Goal: Use online tool/utility: Utilize a website feature to perform a specific function

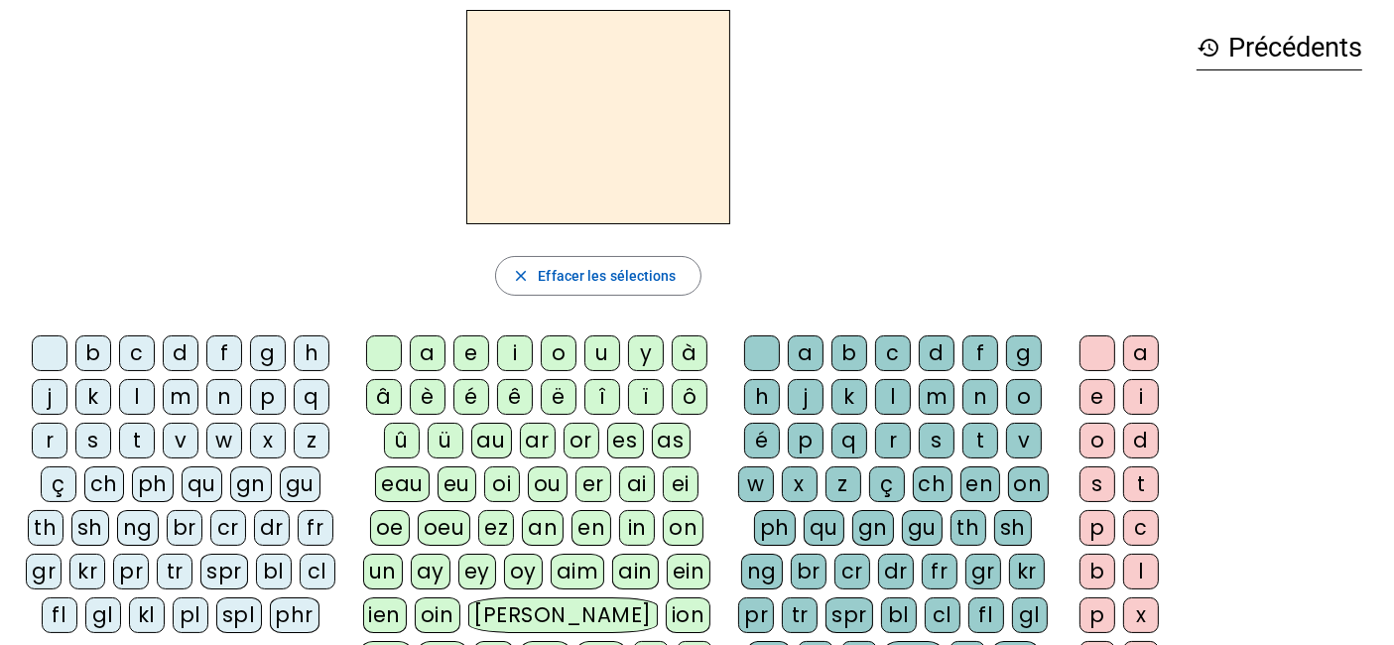
scroll to position [83, 0]
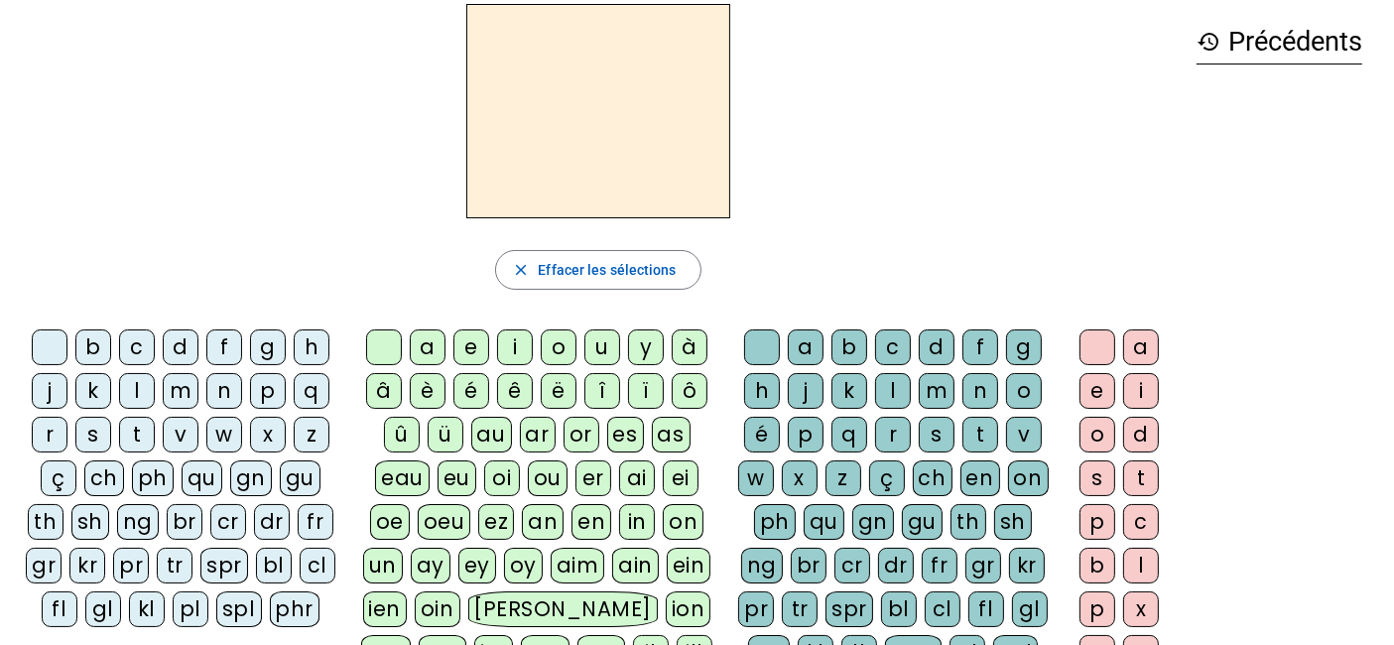
click at [57, 579] on div "fl" at bounding box center [60, 609] width 36 height 36
click at [466, 466] on div "eu" at bounding box center [456, 478] width 39 height 36
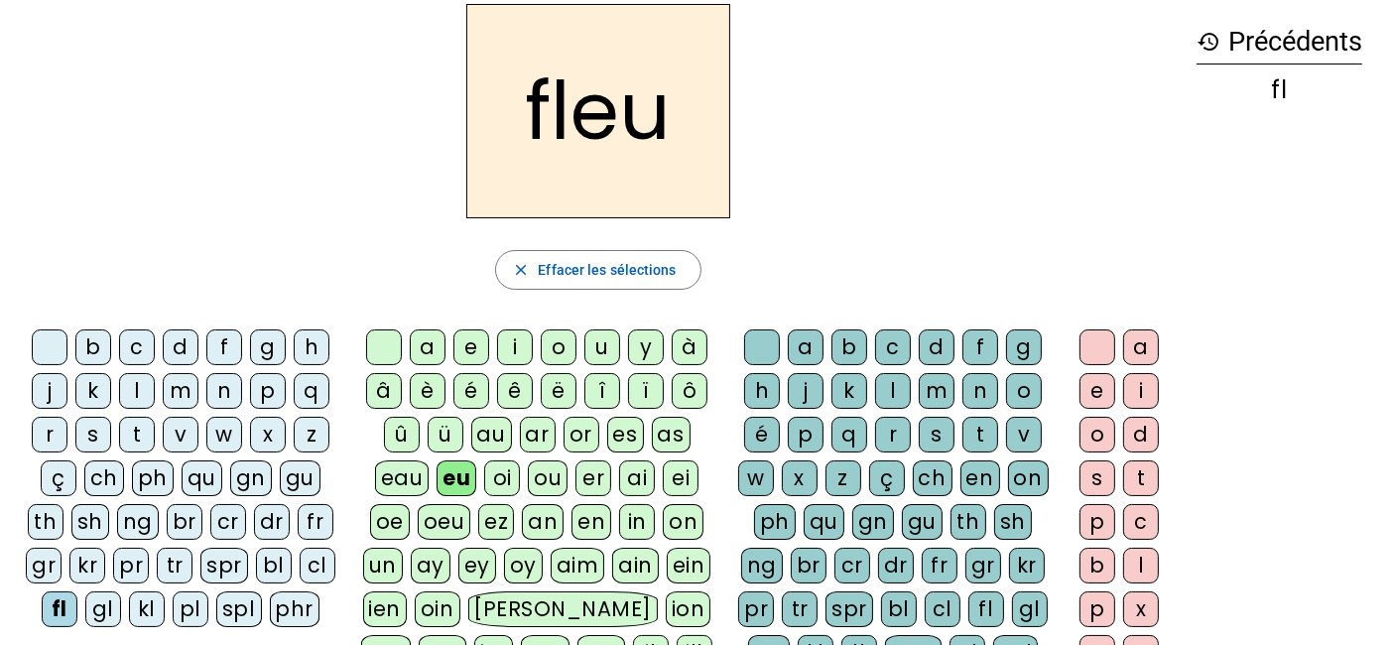
click at [884, 437] on div "r" at bounding box center [893, 435] width 36 height 36
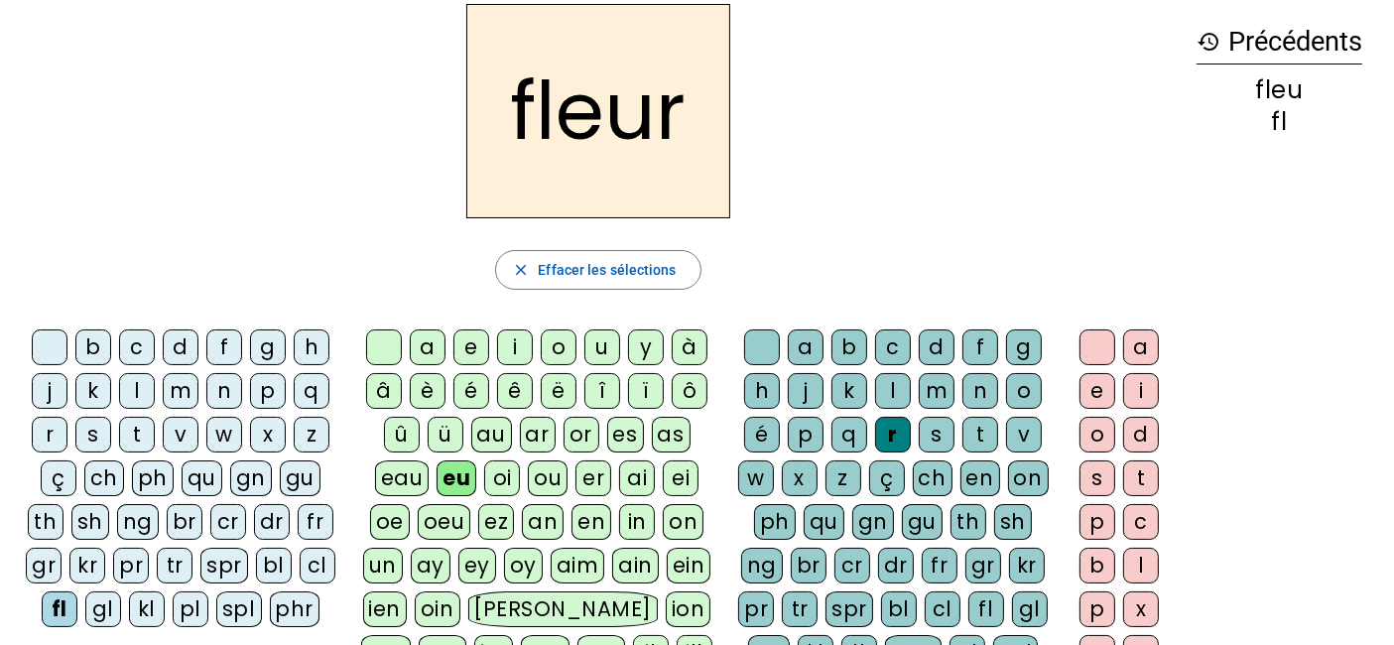
click at [51, 340] on div at bounding box center [50, 347] width 36 height 36
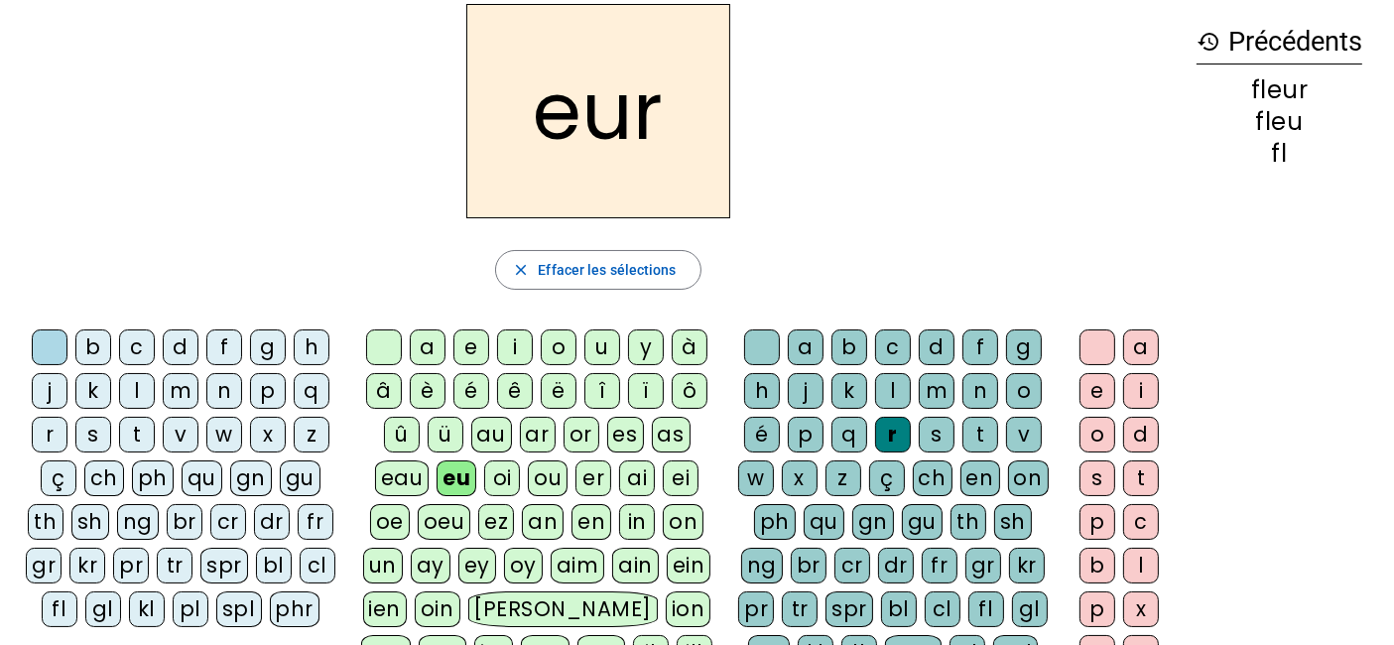
click at [147, 384] on div "l" at bounding box center [137, 391] width 36 height 36
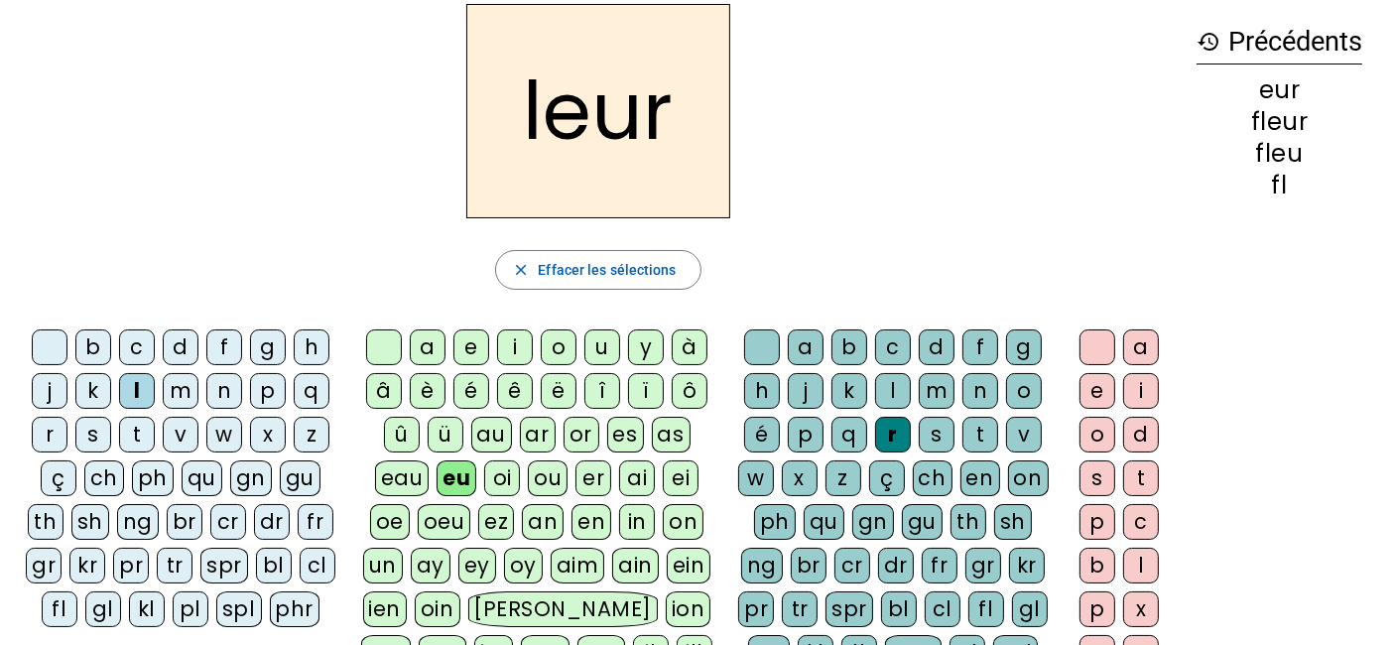
click at [272, 377] on div "p" at bounding box center [268, 391] width 36 height 36
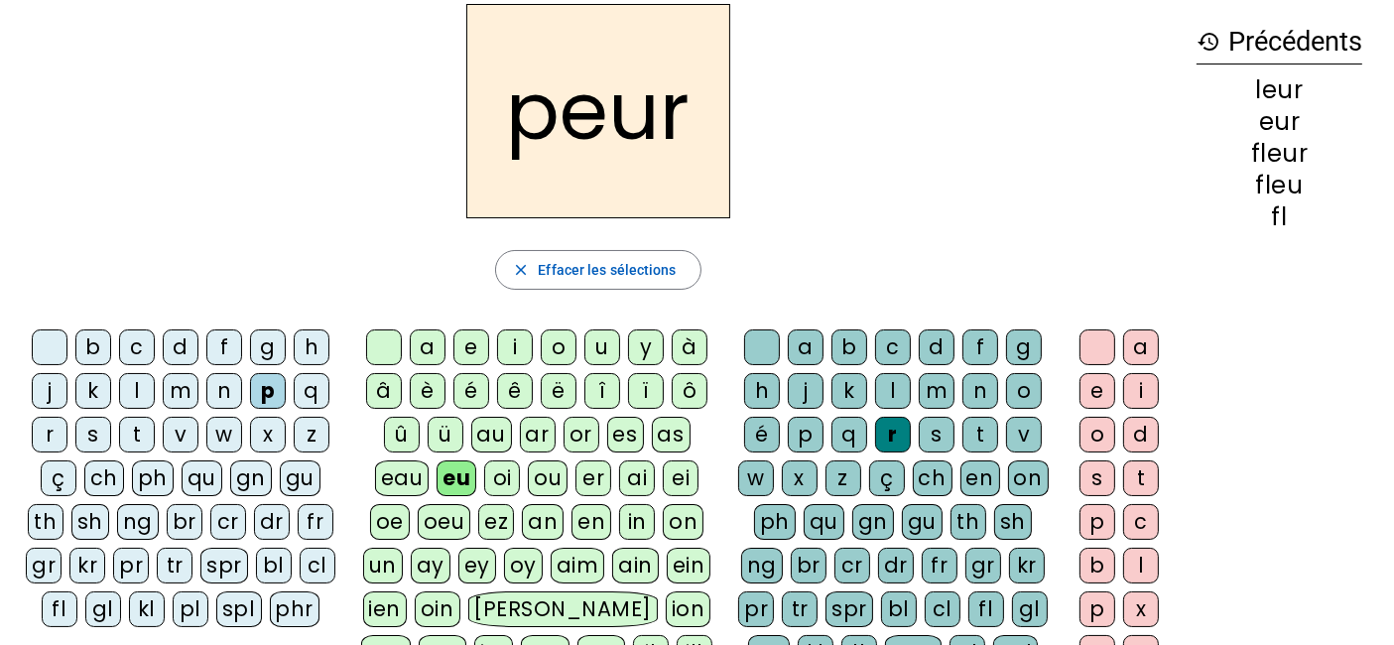
click at [435, 341] on div "a" at bounding box center [428, 347] width 36 height 36
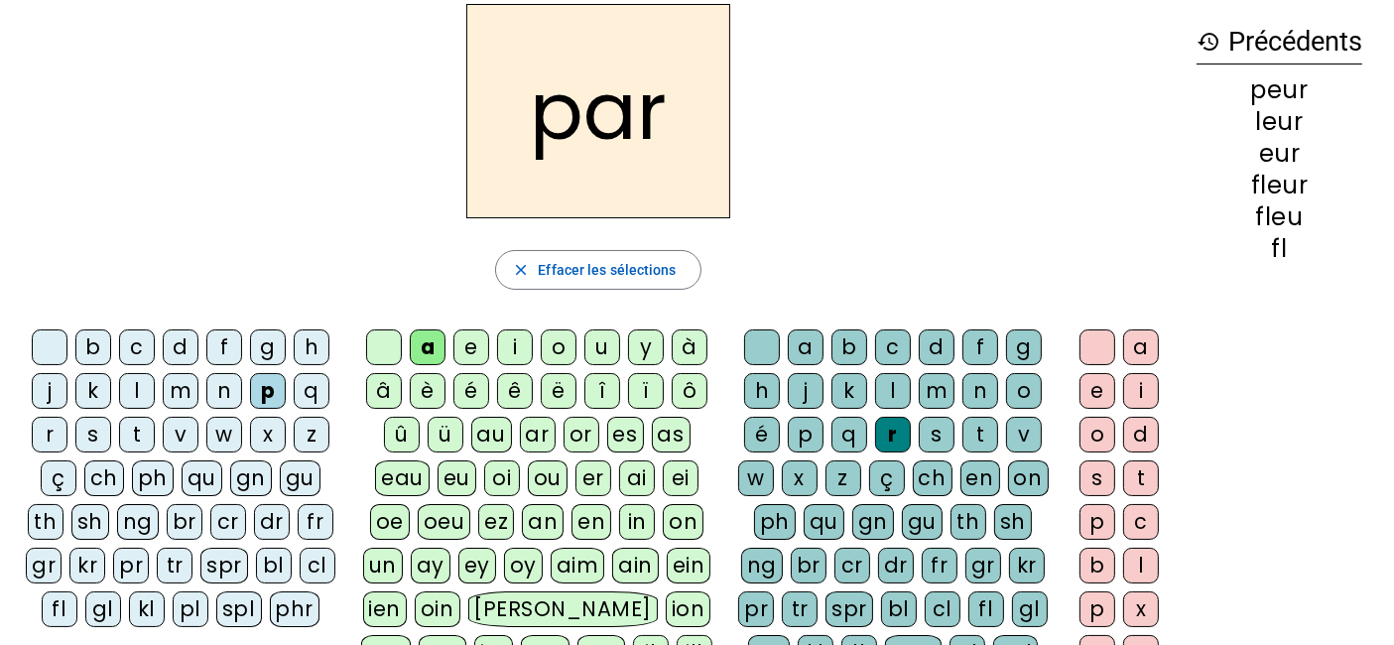
click at [136, 348] on div "c" at bounding box center [137, 347] width 36 height 36
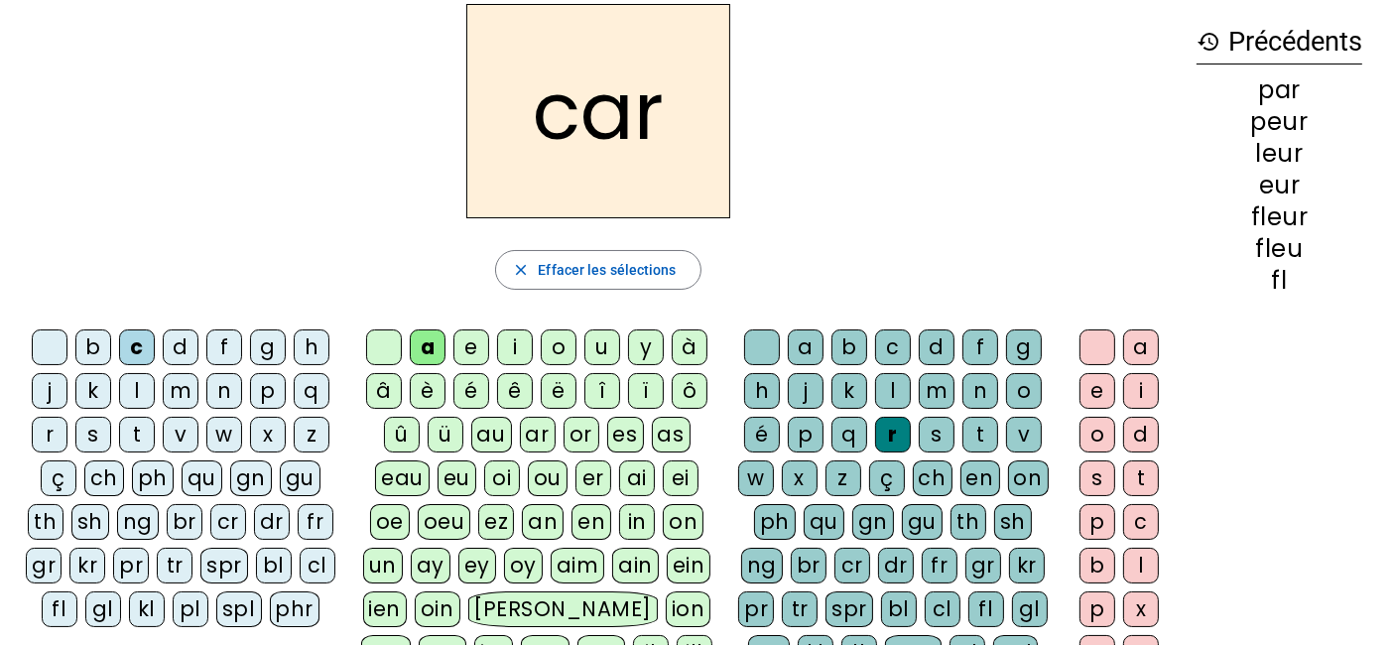
click at [103, 338] on div "b" at bounding box center [93, 347] width 36 height 36
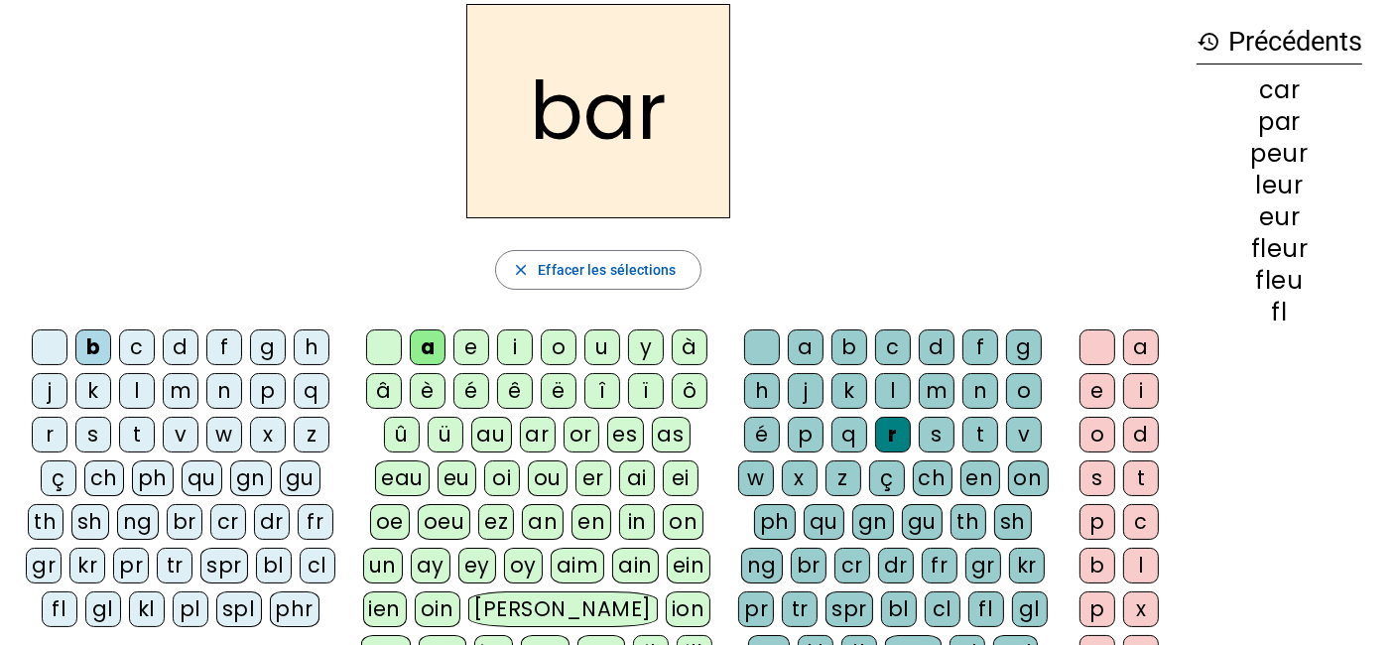
click at [137, 428] on div "t" at bounding box center [137, 435] width 36 height 36
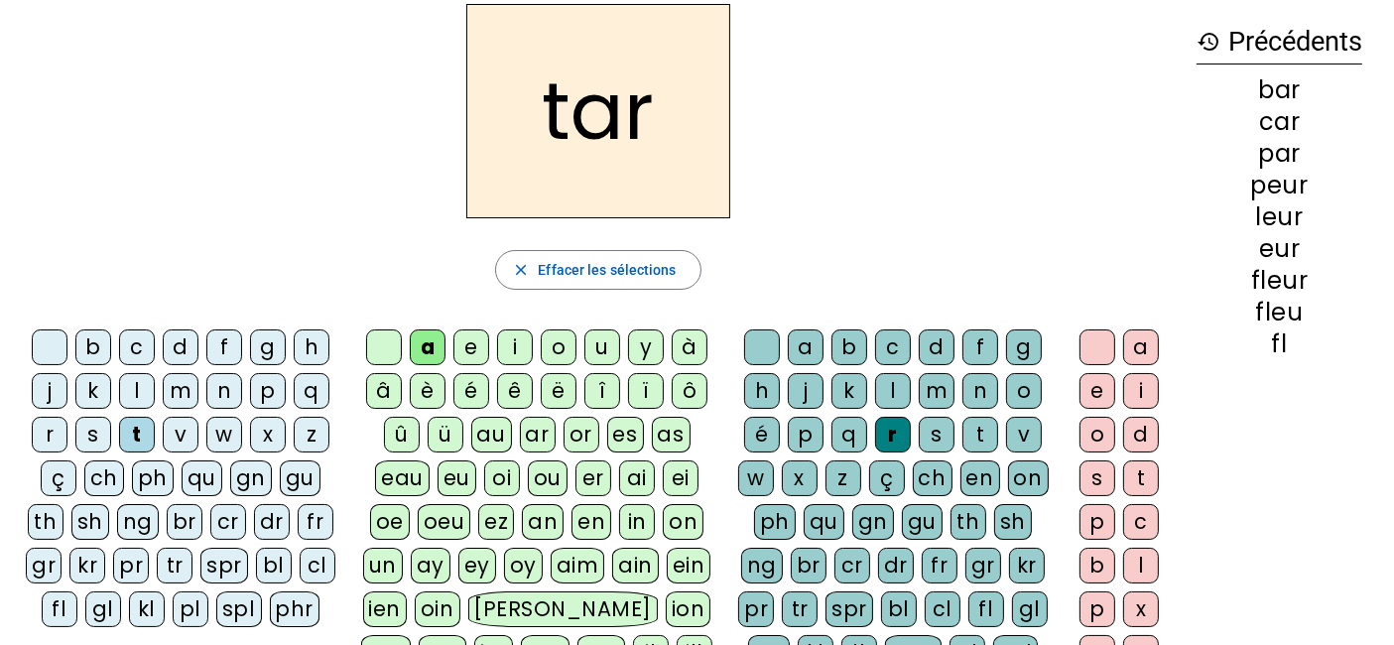
click at [266, 392] on div "p" at bounding box center [268, 391] width 36 height 36
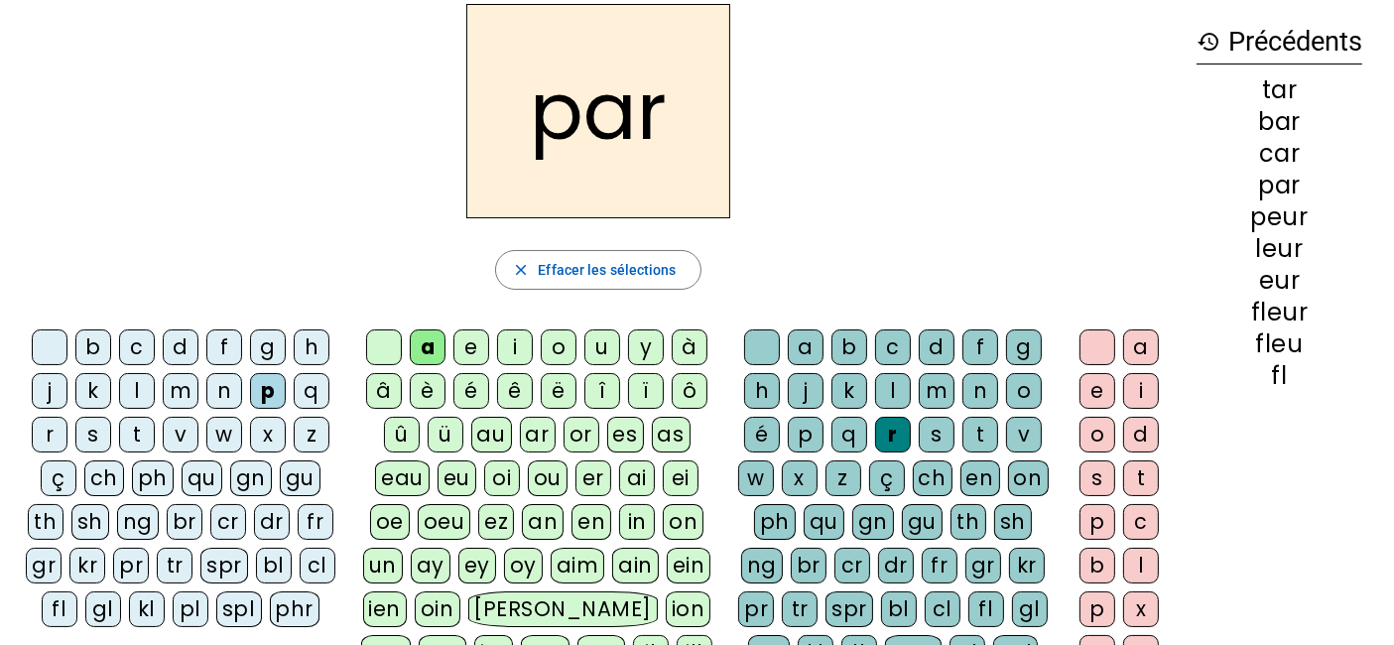
click at [606, 330] on div "u" at bounding box center [602, 347] width 36 height 36
click at [171, 347] on div "d" at bounding box center [181, 347] width 36 height 36
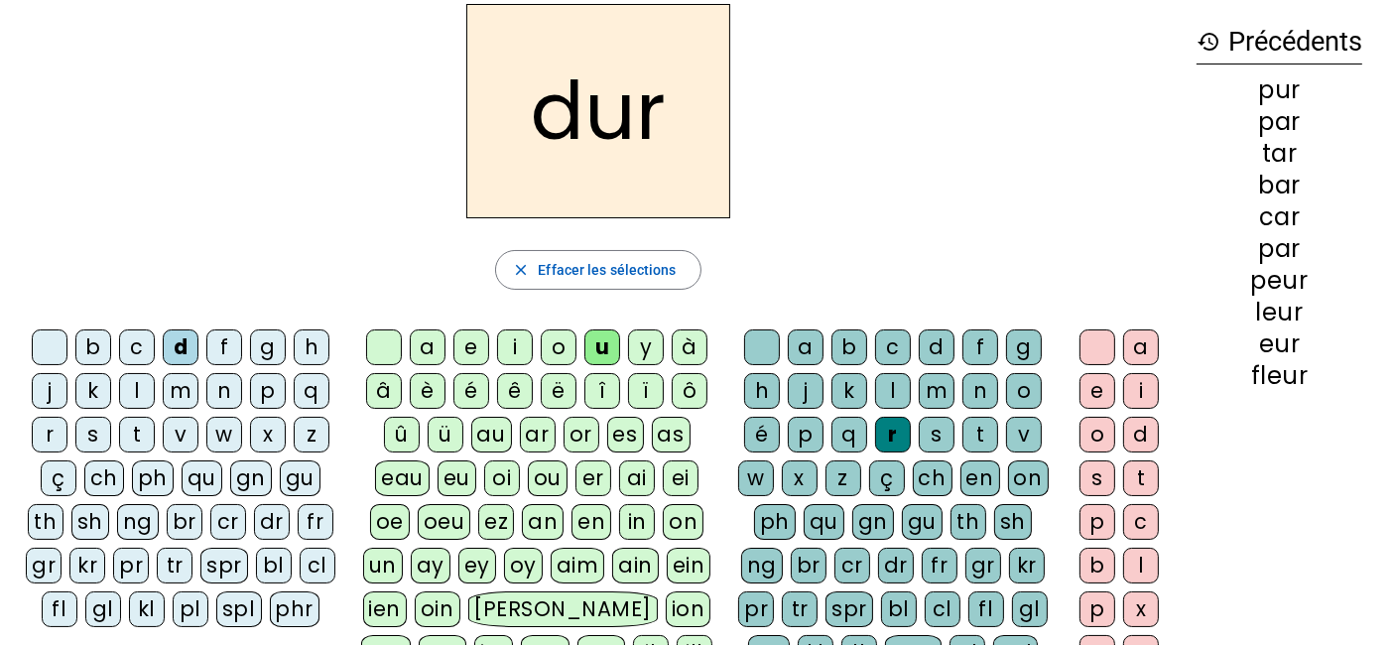
click at [89, 433] on div "s" at bounding box center [93, 435] width 36 height 36
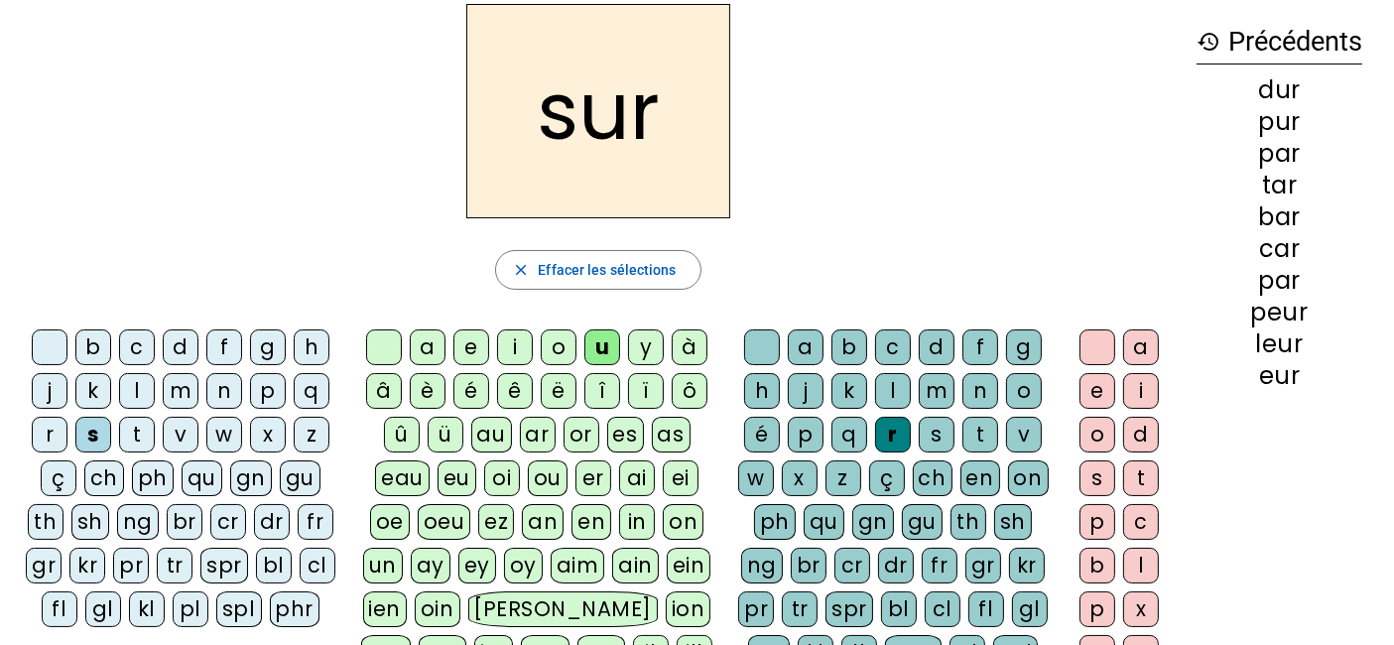
click at [175, 384] on div "m" at bounding box center [181, 391] width 36 height 36
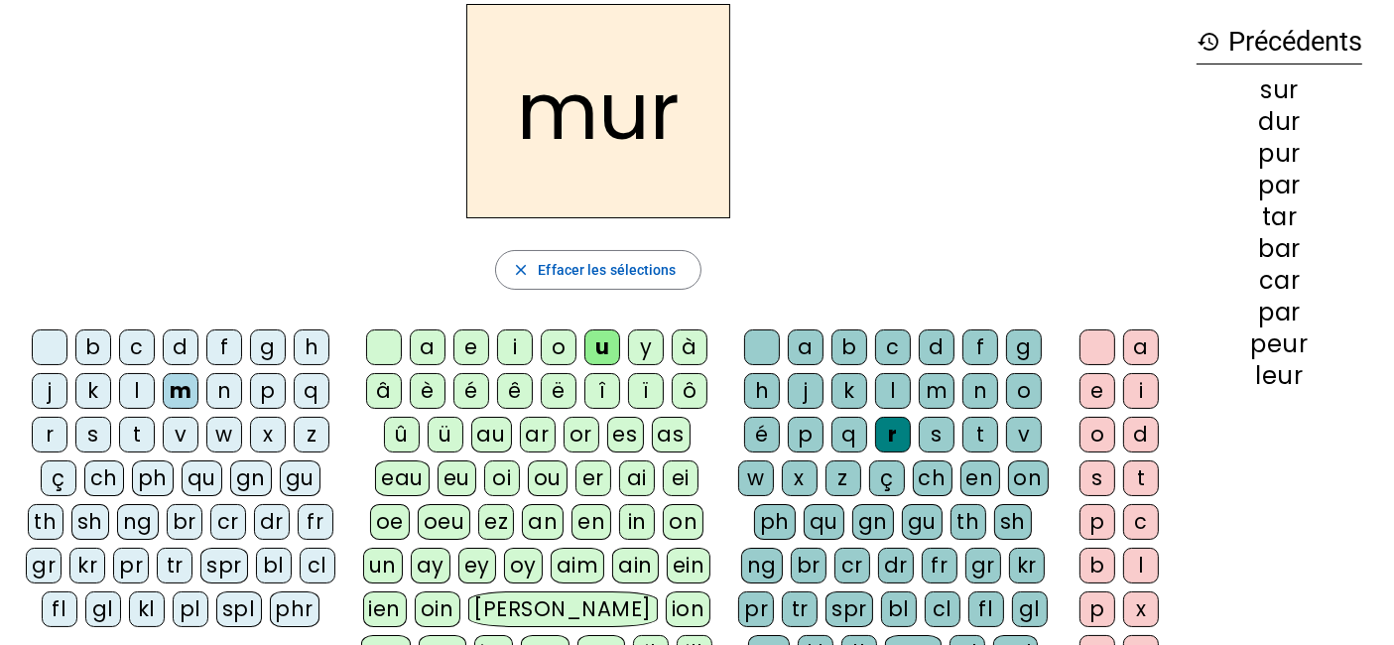
click at [405, 435] on div "û" at bounding box center [402, 435] width 36 height 36
click at [142, 358] on div "c" at bounding box center [137, 347] width 36 height 36
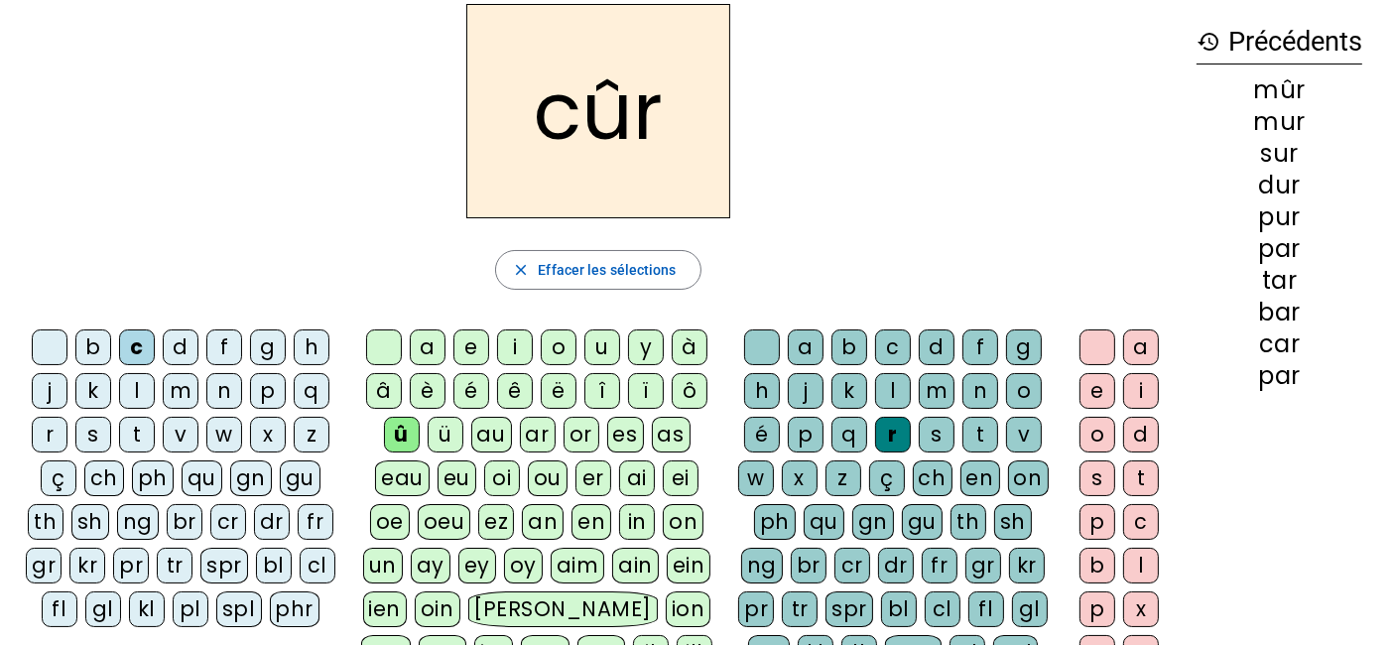
click at [1102, 384] on div "e" at bounding box center [1097, 391] width 36 height 36
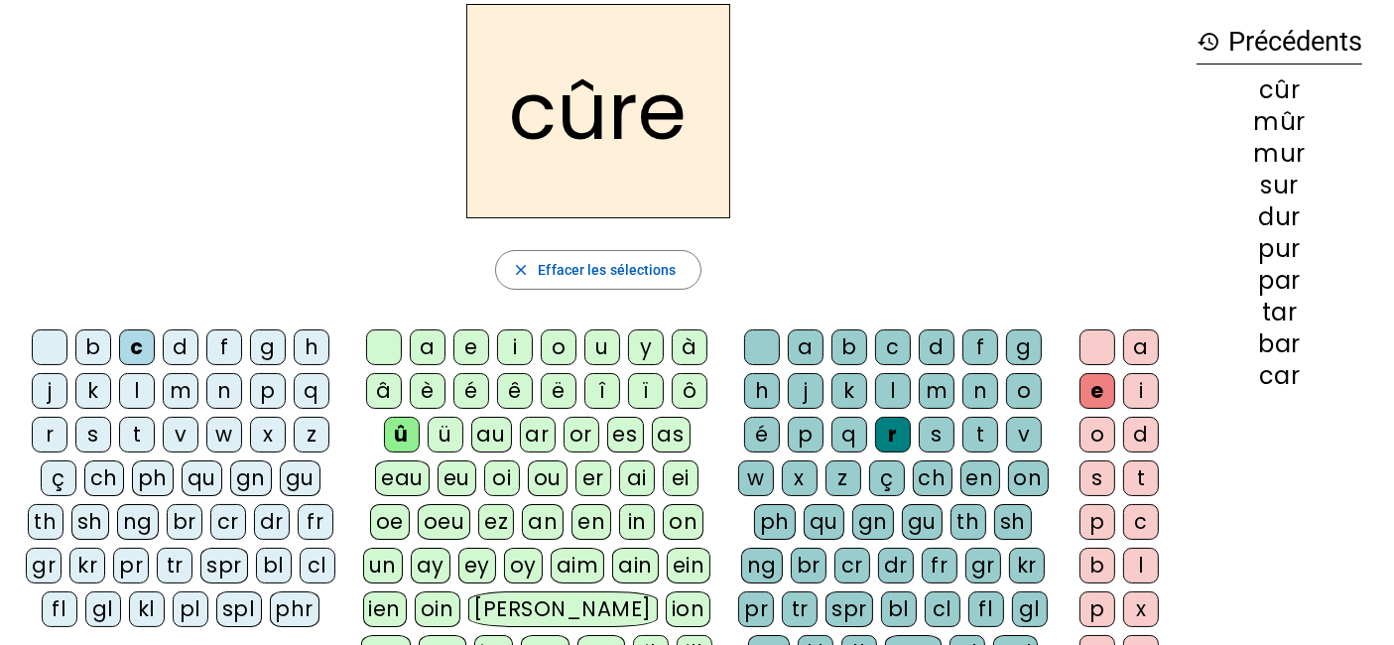
click at [616, 334] on div "u" at bounding box center [602, 347] width 36 height 36
click at [179, 335] on div "d" at bounding box center [181, 347] width 36 height 36
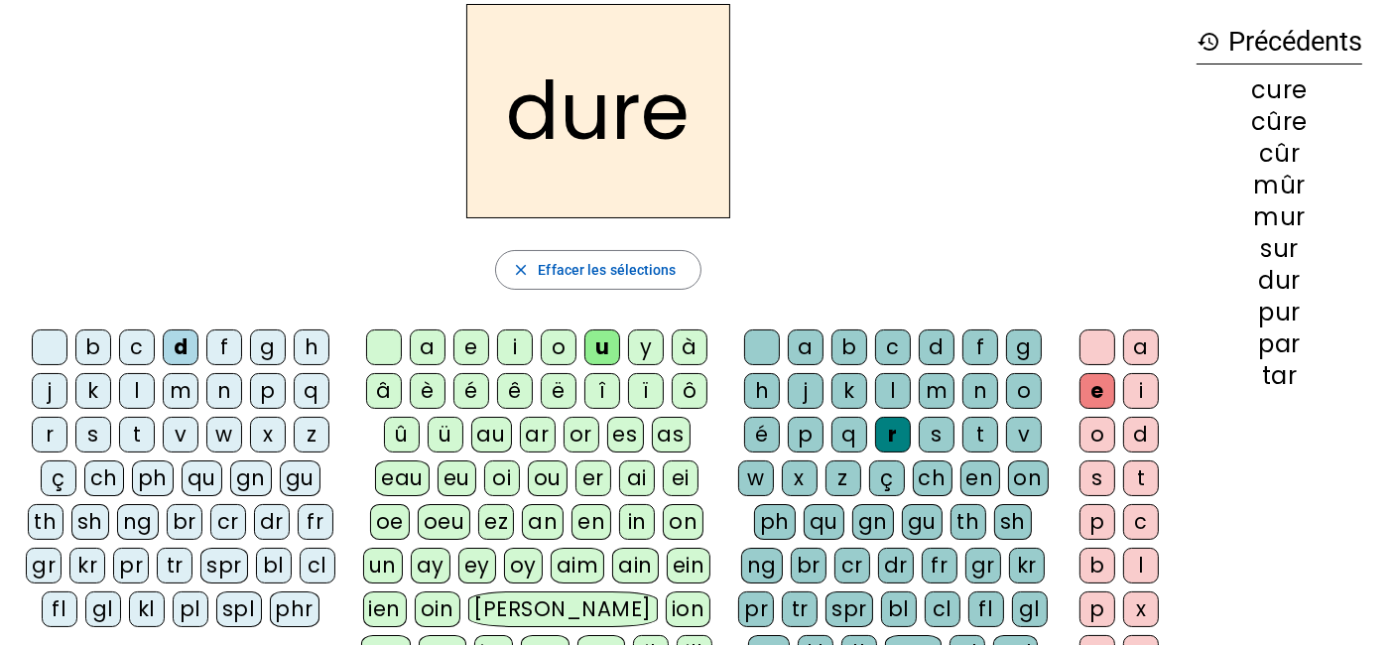
click at [99, 347] on div "b" at bounding box center [93, 347] width 36 height 36
click at [935, 428] on div "s" at bounding box center [936, 435] width 36 height 36
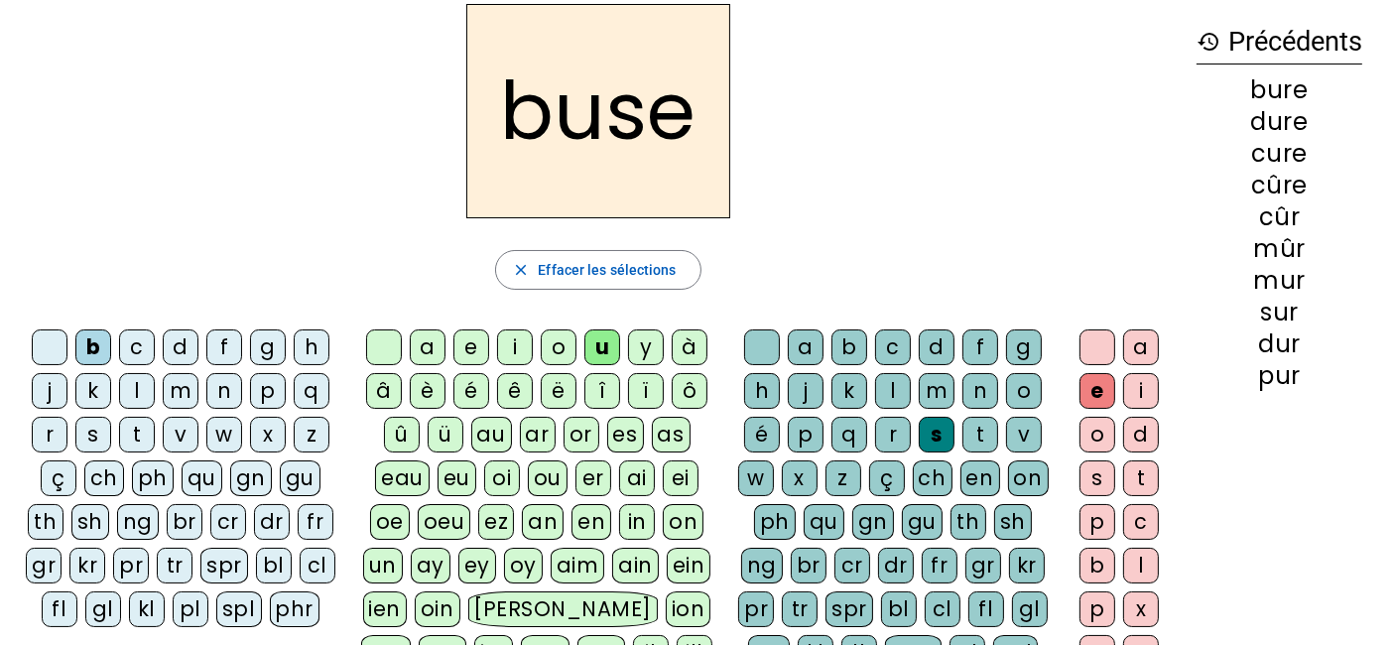
click at [180, 384] on div "m" at bounding box center [181, 391] width 36 height 36
